Goal: Transaction & Acquisition: Obtain resource

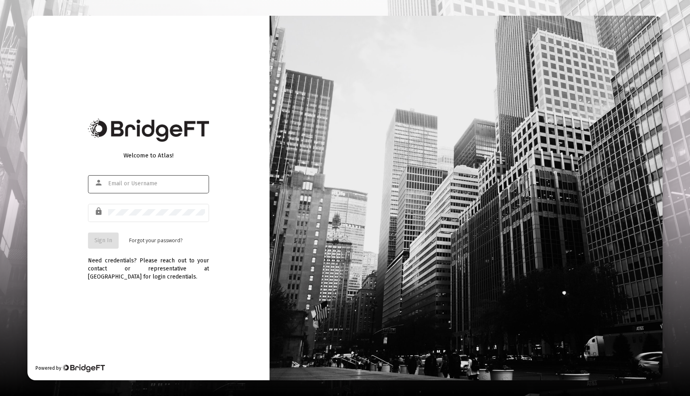
type input "[EMAIL_ADDRESS][DOMAIN_NAME]"
click at [101, 243] on span "Sign In" at bounding box center [103, 240] width 18 height 7
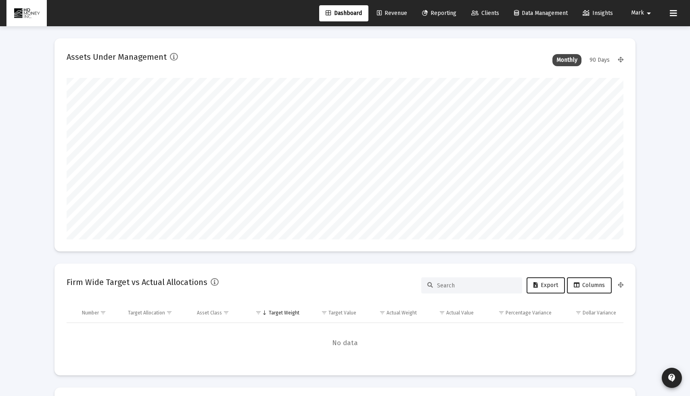
scroll to position [161, 300]
type input "[DATE]"
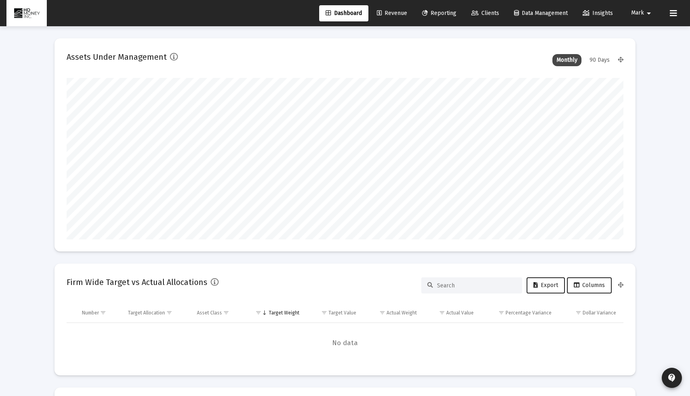
click at [431, 13] on span "Reporting" at bounding box center [439, 13] width 34 height 7
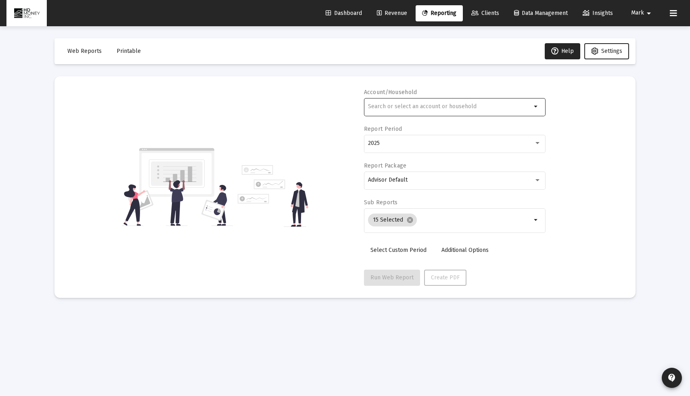
click at [449, 109] on input "text" at bounding box center [449, 106] width 163 height 6
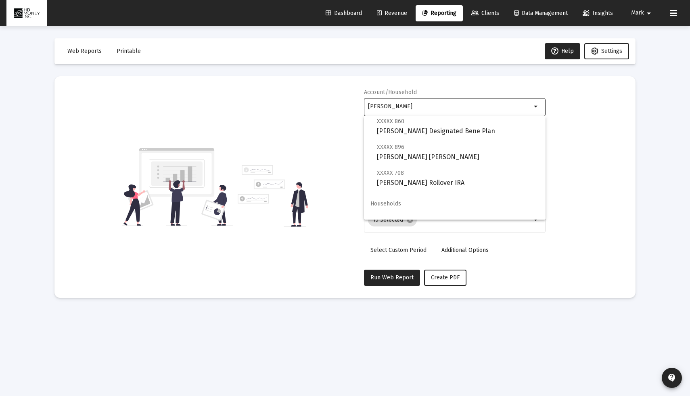
scroll to position [103, 0]
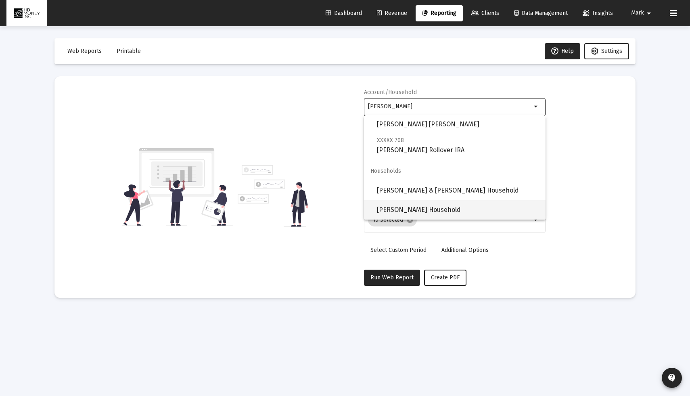
click at [465, 206] on span "[PERSON_NAME] Household" at bounding box center [458, 209] width 162 height 19
type input "[PERSON_NAME] Household"
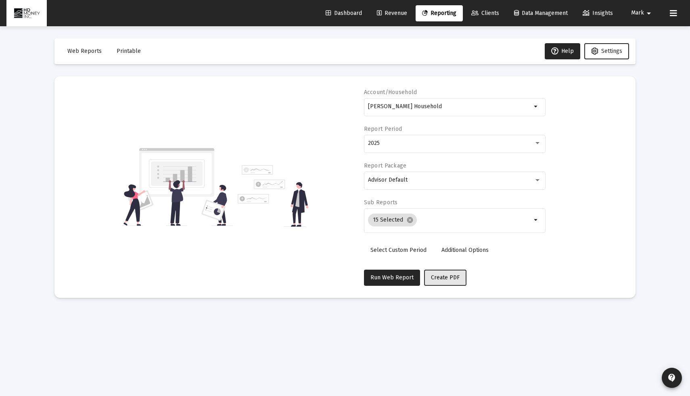
click at [440, 277] on span "Create PDF" at bounding box center [445, 277] width 29 height 7
click at [133, 46] on button "Printable" at bounding box center [128, 51] width 37 height 16
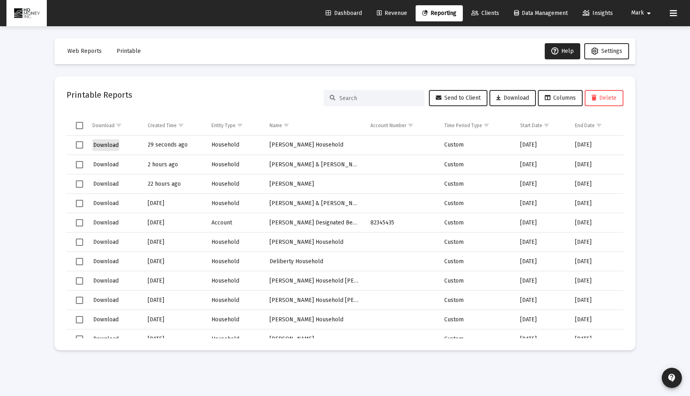
click at [107, 142] on span "Download" at bounding box center [105, 145] width 25 height 7
